Goal: Information Seeking & Learning: Find specific page/section

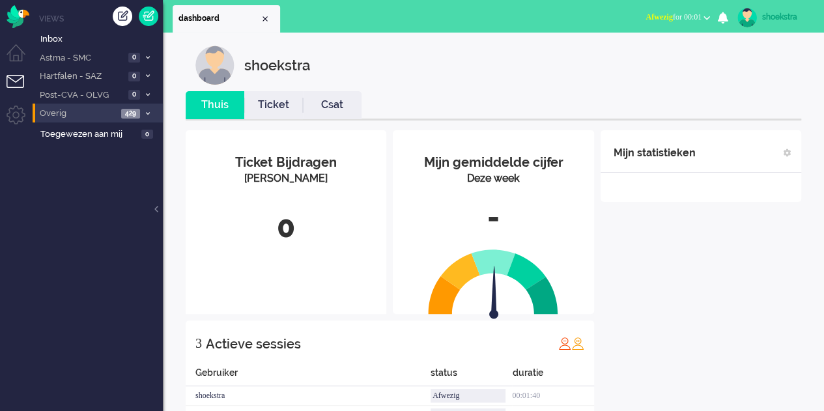
click at [146, 111] on icon at bounding box center [148, 113] width 4 height 5
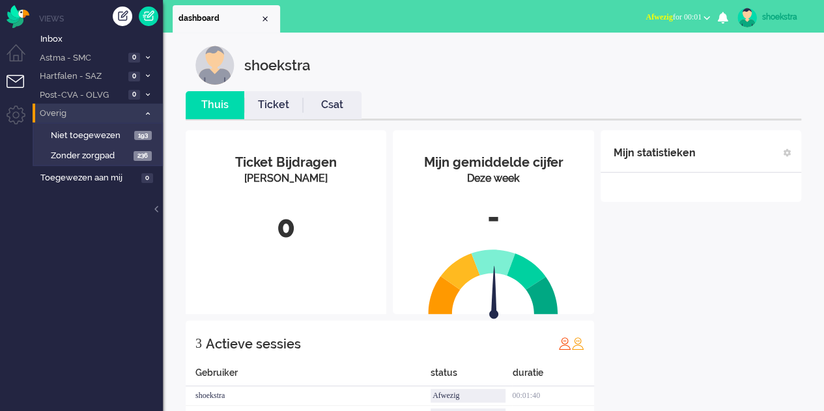
click at [146, 111] on icon at bounding box center [148, 113] width 4 height 5
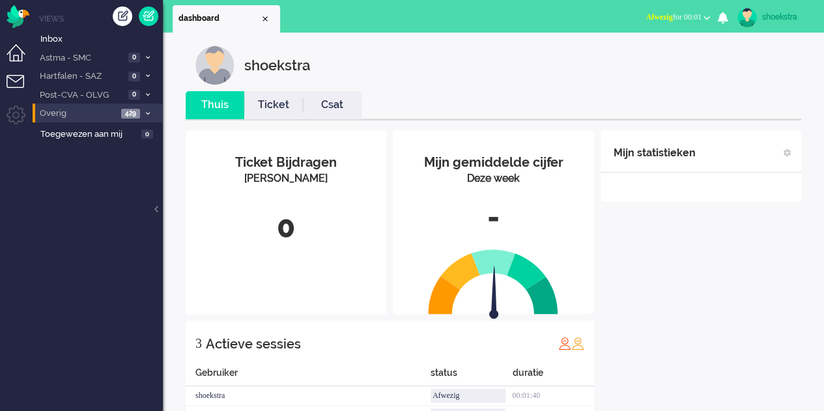
click at [20, 47] on li "Dashboard menu" at bounding box center [21, 58] width 29 height 29
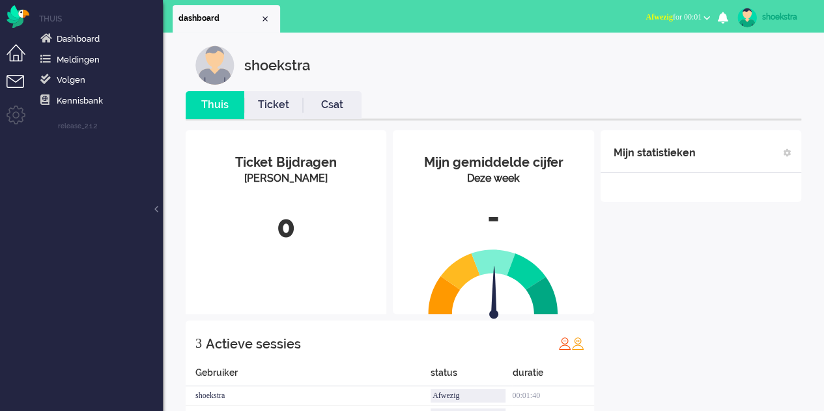
click at [24, 79] on li "Tickets menu" at bounding box center [21, 89] width 29 height 29
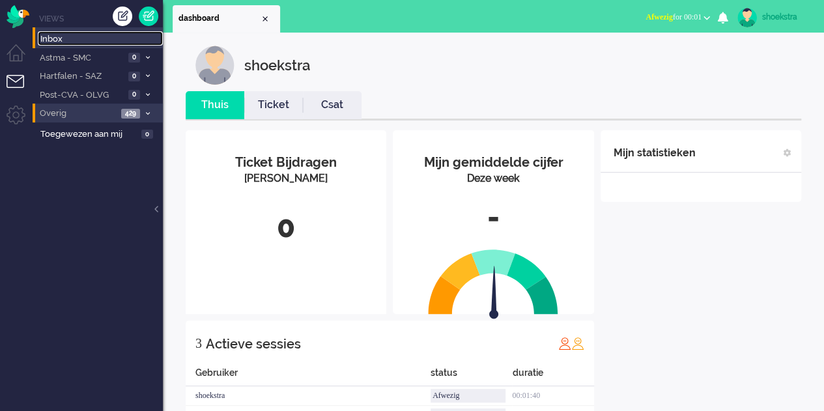
click at [49, 36] on span "Inbox" at bounding box center [101, 39] width 122 height 12
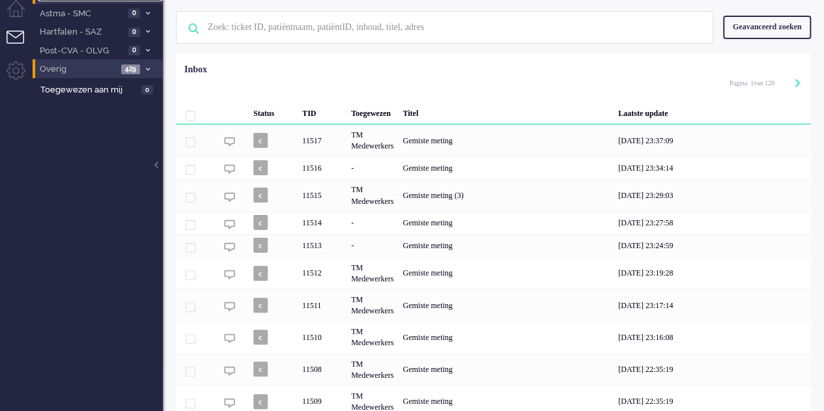
scroll to position [65, 0]
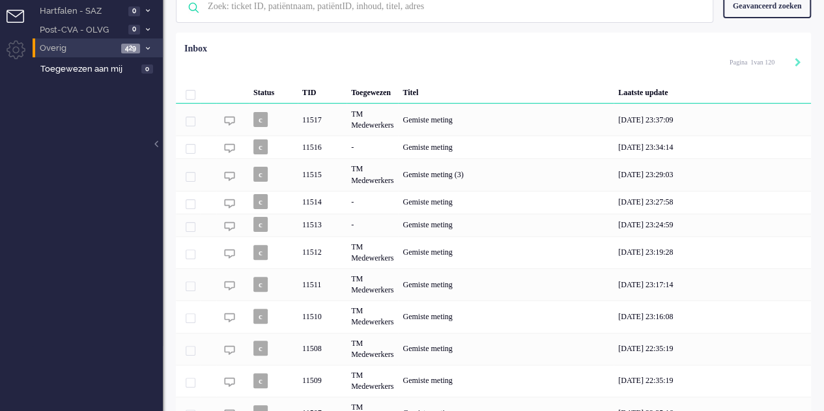
click at [770, 12] on div "Geavanceerd zoeken" at bounding box center [767, 6] width 88 height 23
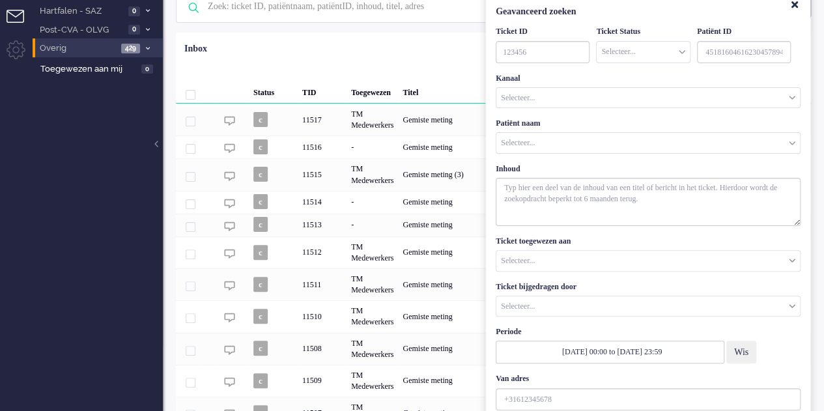
click at [544, 97] on div "Selecteer..." at bounding box center [647, 98] width 303 height 20
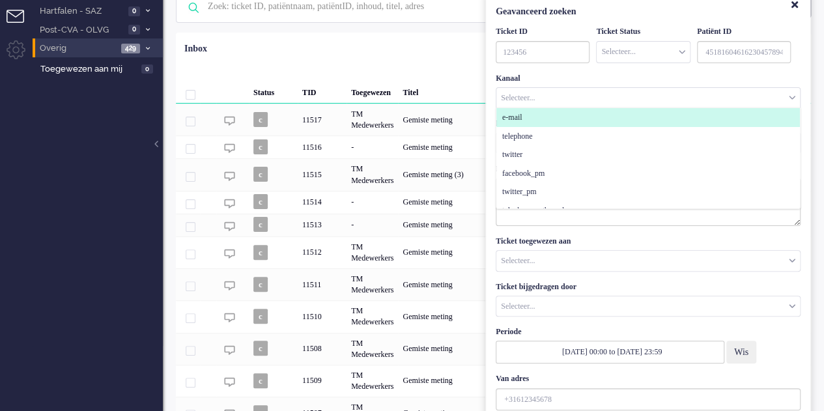
click at [561, 74] on div "Kanaal Selecteer... e-mail telephone twitter facebook_pm twitter_pm telephone o…" at bounding box center [648, 91] width 305 height 36
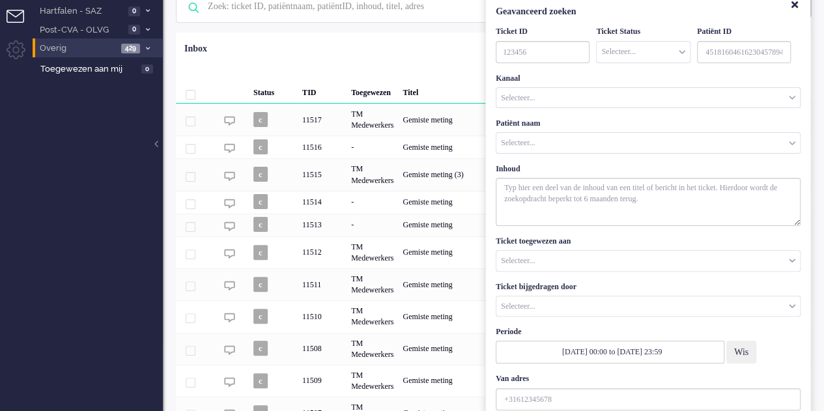
click at [542, 137] on input "Customer Name" at bounding box center [647, 143] width 303 height 20
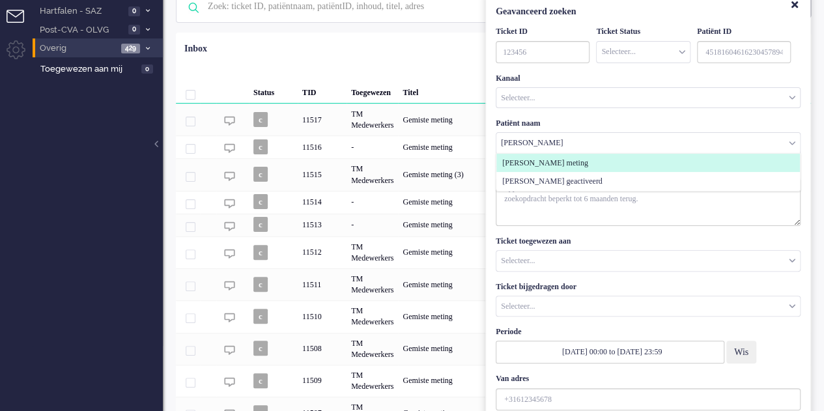
type input "[PERSON_NAME]"
click at [555, 163] on span "[PERSON_NAME] meting" at bounding box center [545, 163] width 86 height 11
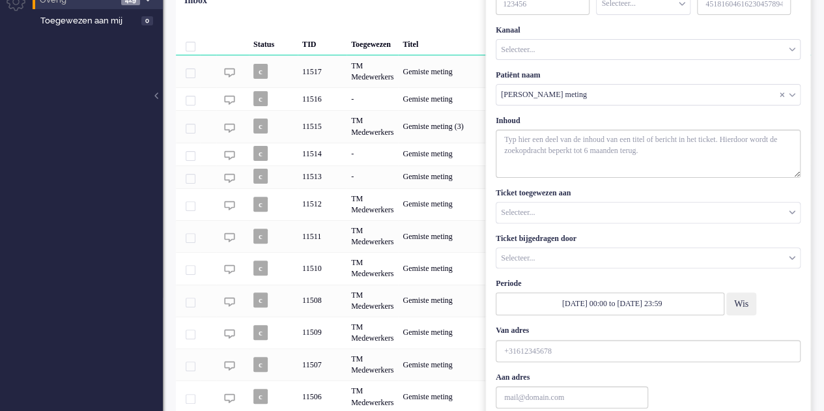
scroll to position [195, 0]
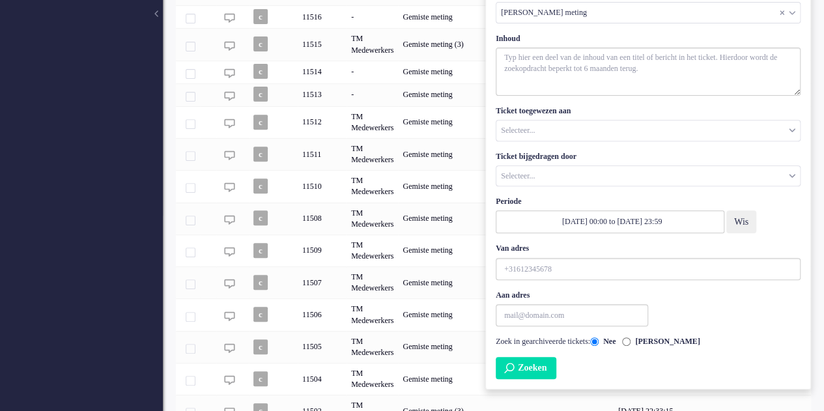
click at [524, 363] on button "Zoeken" at bounding box center [526, 368] width 61 height 22
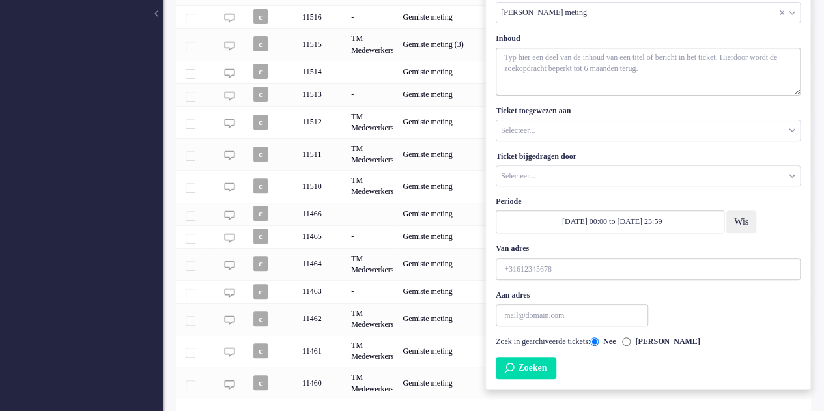
click at [529, 364] on button "Zoeken" at bounding box center [526, 368] width 61 height 22
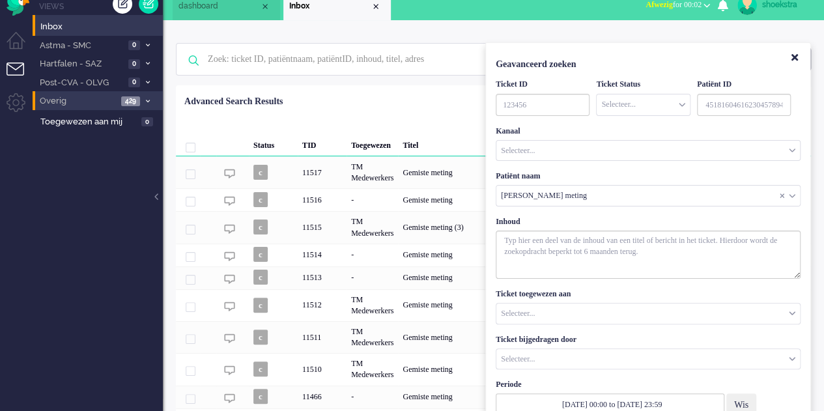
scroll to position [0, 0]
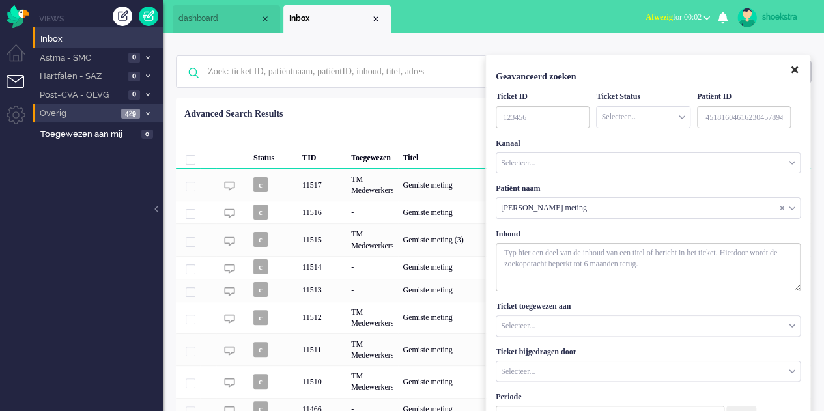
click at [797, 70] on icon "Close" at bounding box center [794, 70] width 7 height 10
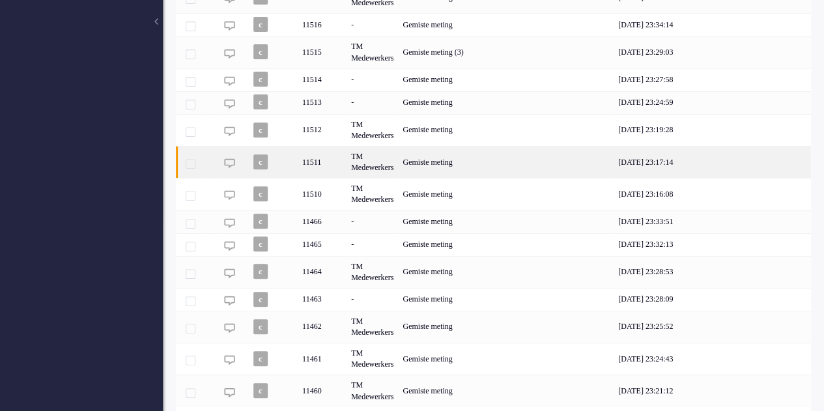
scroll to position [225, 0]
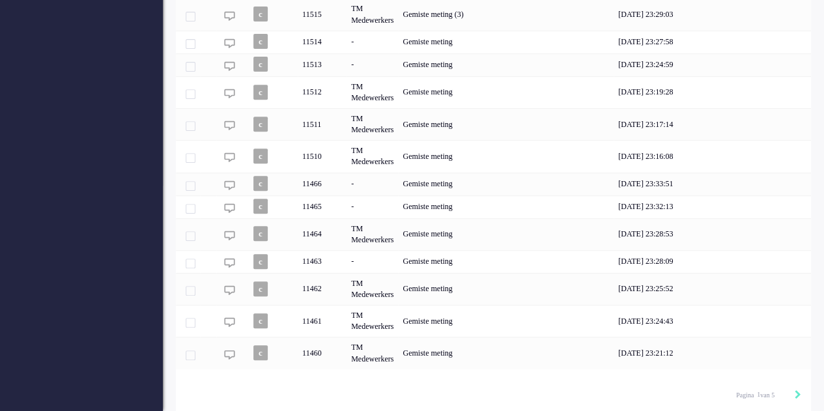
click at [793, 397] on div "Pagination" at bounding box center [790, 395] width 22 height 13
click at [795, 390] on icon "Next" at bounding box center [797, 394] width 7 height 9
type input "2"
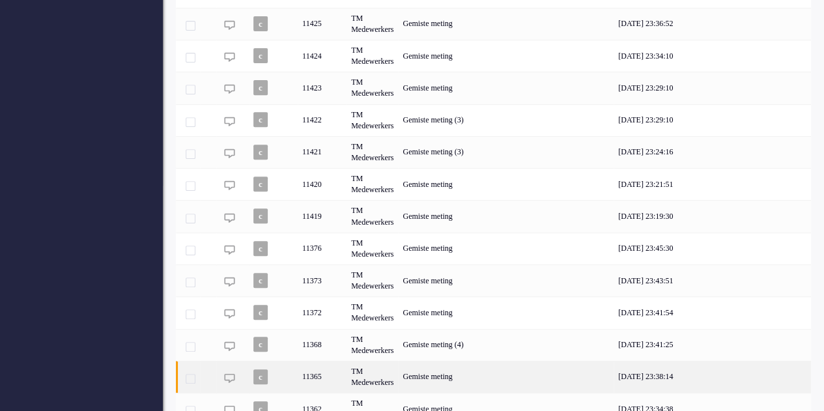
scroll to position [281, 0]
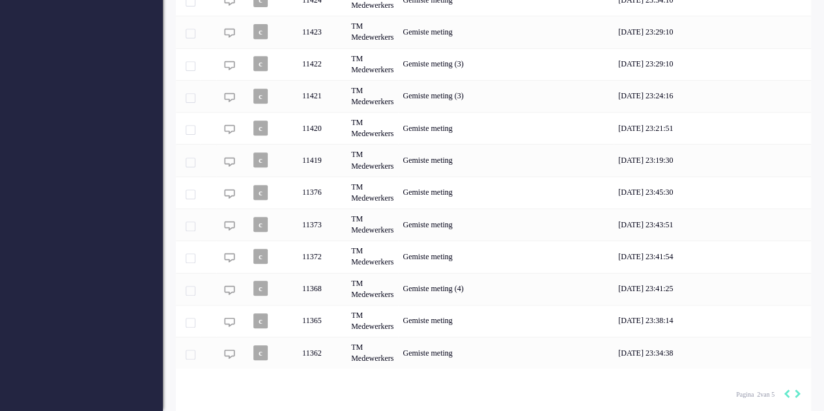
click at [783, 390] on div "Pagination" at bounding box center [790, 394] width 22 height 13
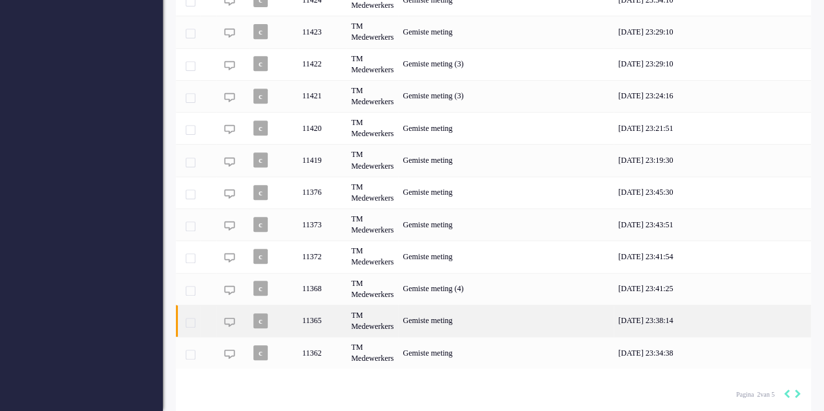
click at [503, 333] on div "Gemiste meting" at bounding box center [506, 321] width 216 height 32
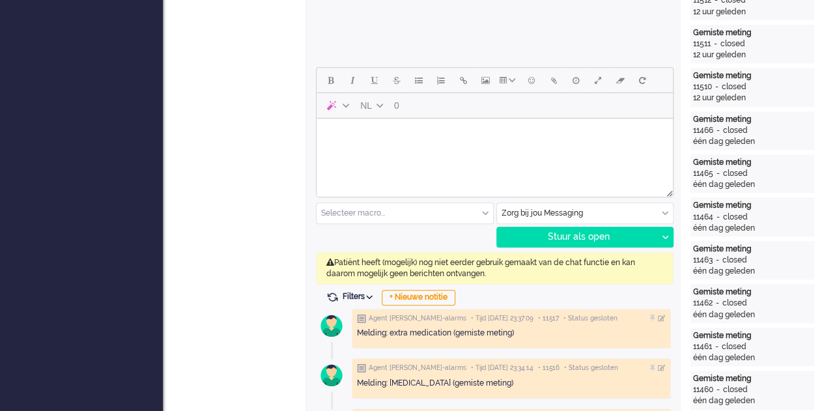
scroll to position [651, 0]
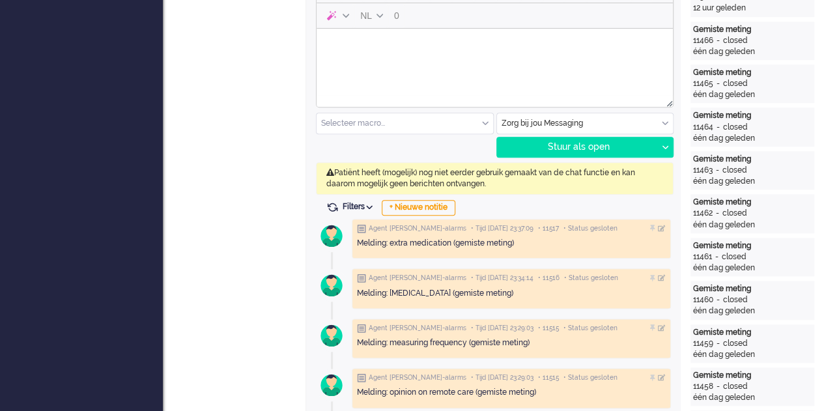
click at [497, 244] on div "Melding: extra medication (gemiste meting)" at bounding box center [511, 243] width 309 height 11
click at [594, 224] on span "• Status gesloten" at bounding box center [590, 228] width 54 height 9
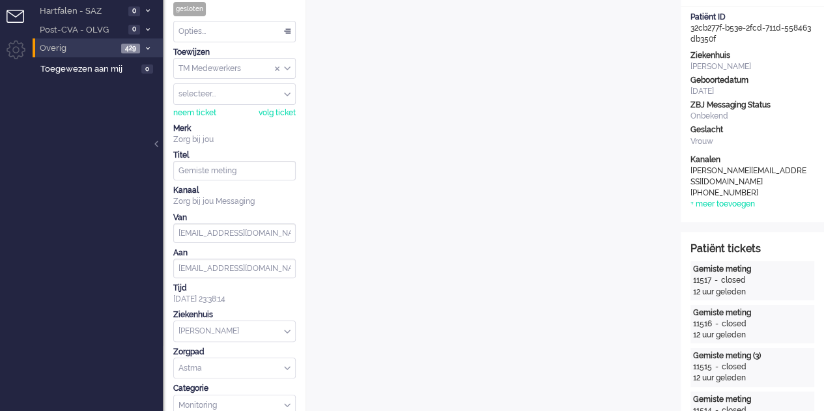
scroll to position [0, 0]
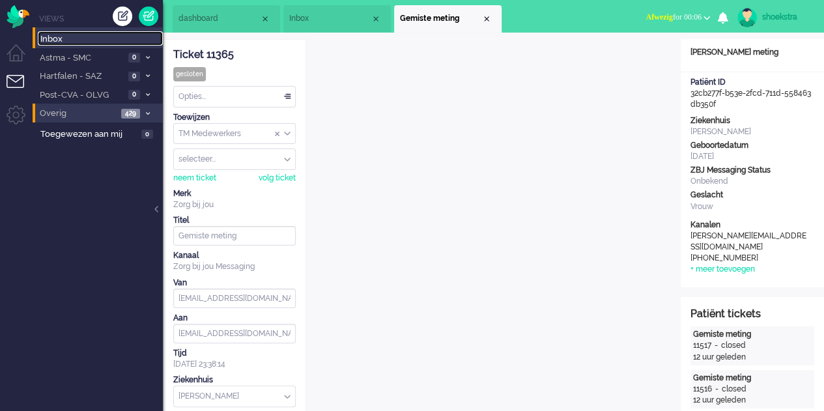
click at [74, 42] on span "Inbox" at bounding box center [101, 39] width 122 height 12
type input "1"
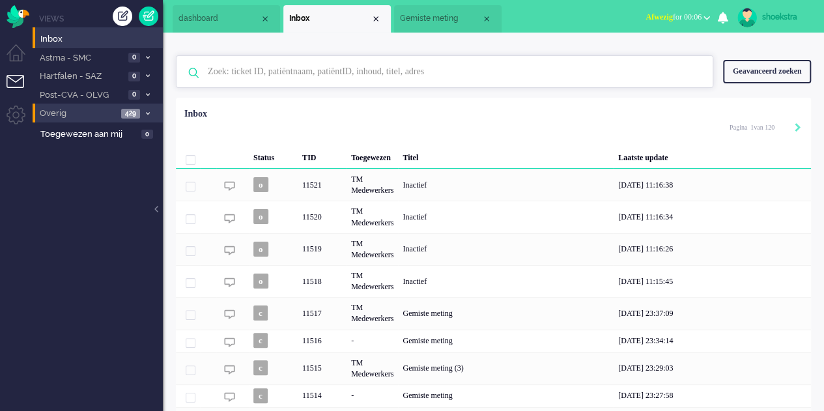
click at [281, 69] on input "text" at bounding box center [446, 71] width 497 height 31
click at [772, 83] on div "Geavanceerd zoeken" at bounding box center [767, 71] width 88 height 23
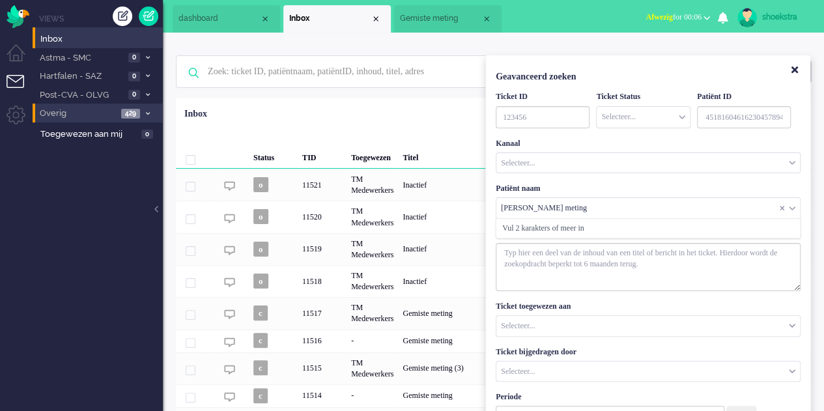
click at [607, 208] on input "Customer Name" at bounding box center [647, 208] width 303 height 20
drag, startPoint x: 607, startPoint y: 208, endPoint x: 522, endPoint y: 210, distance: 84.7
click at [522, 210] on input "Customer Name" at bounding box center [647, 208] width 303 height 20
click at [529, 207] on input "Customer Name" at bounding box center [647, 208] width 303 height 20
click at [625, 208] on input "Customer Name" at bounding box center [647, 208] width 303 height 20
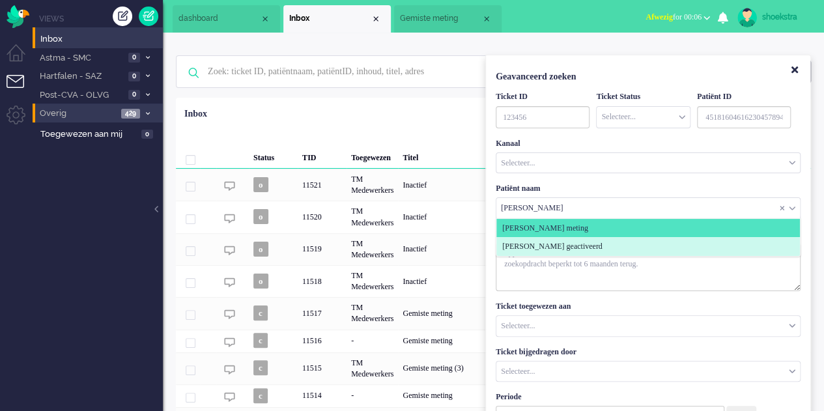
type input "[PERSON_NAME]"
click at [594, 245] on span "[PERSON_NAME] geactiveerd" at bounding box center [552, 246] width 100 height 11
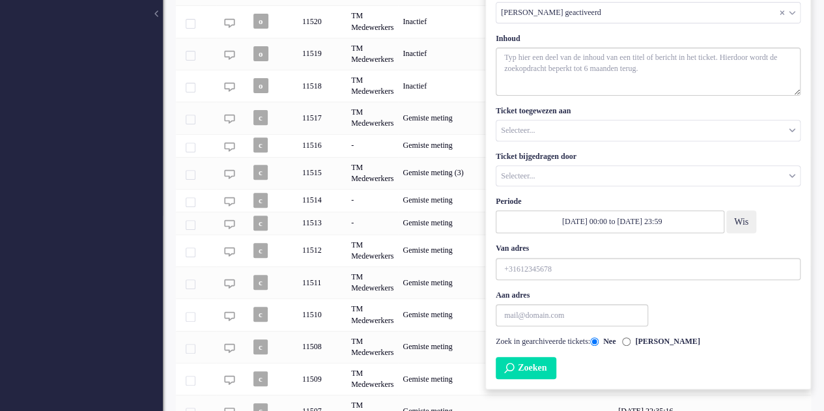
click at [532, 361] on button "Zoeken" at bounding box center [526, 368] width 61 height 22
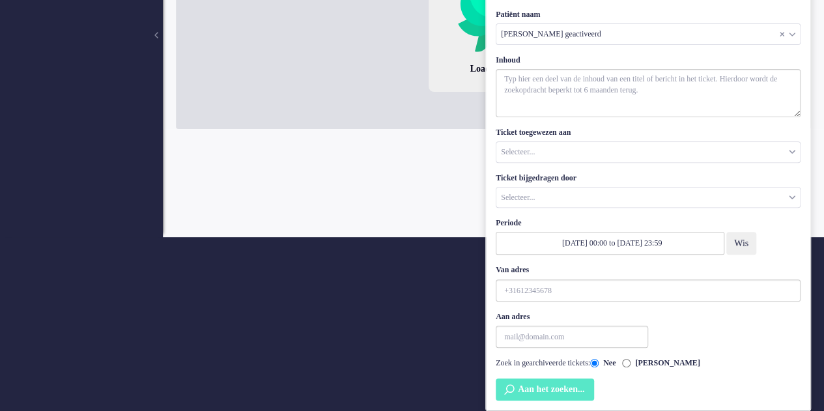
scroll to position [171, 0]
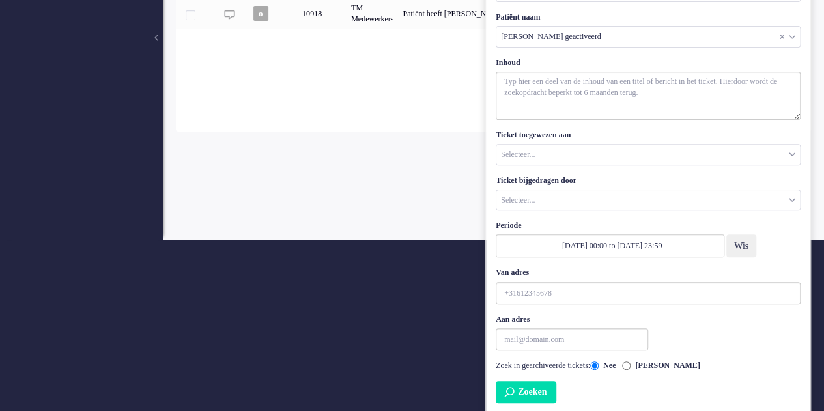
click at [406, 179] on div "shoekstra Thuis Ticket Csat Mijn gemiddelde cijfer Deze week - Ticket Bijdragen…" at bounding box center [493, 50] width 661 height 378
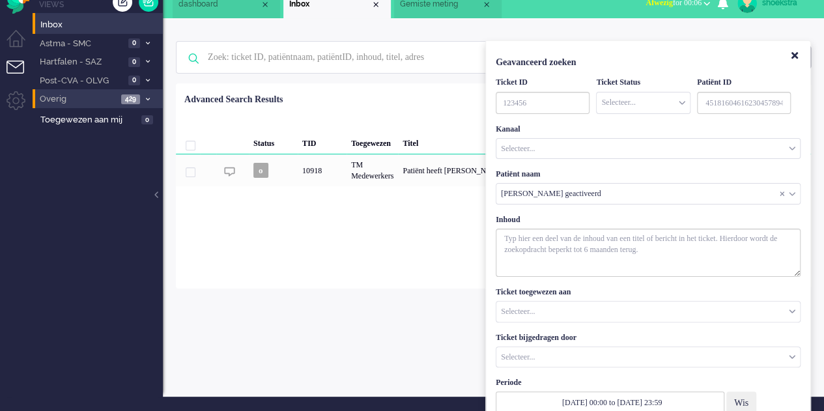
scroll to position [0, 0]
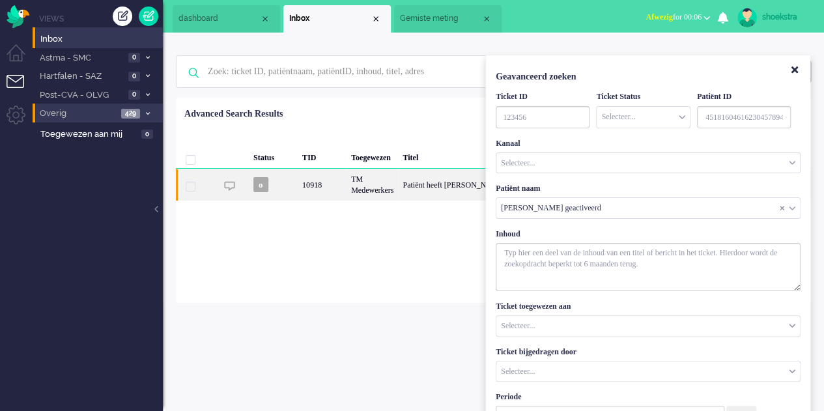
click at [388, 180] on div "TM Medewerkers" at bounding box center [371, 185] width 51 height 32
